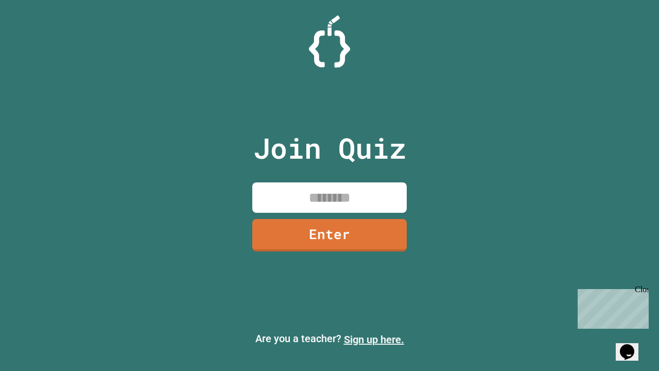
click at [374, 339] on link "Sign up here." at bounding box center [374, 339] width 60 height 12
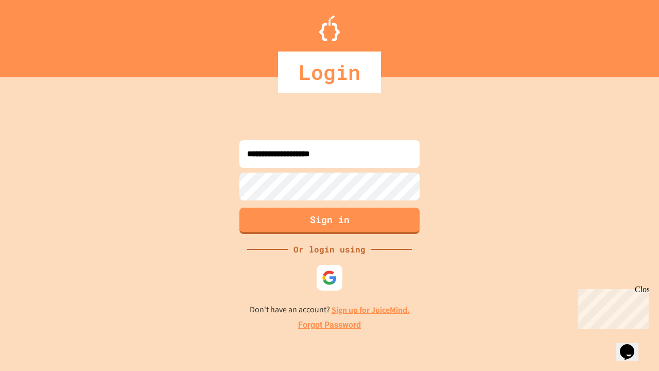
type input "**********"
